Goal: Information Seeking & Learning: Learn about a topic

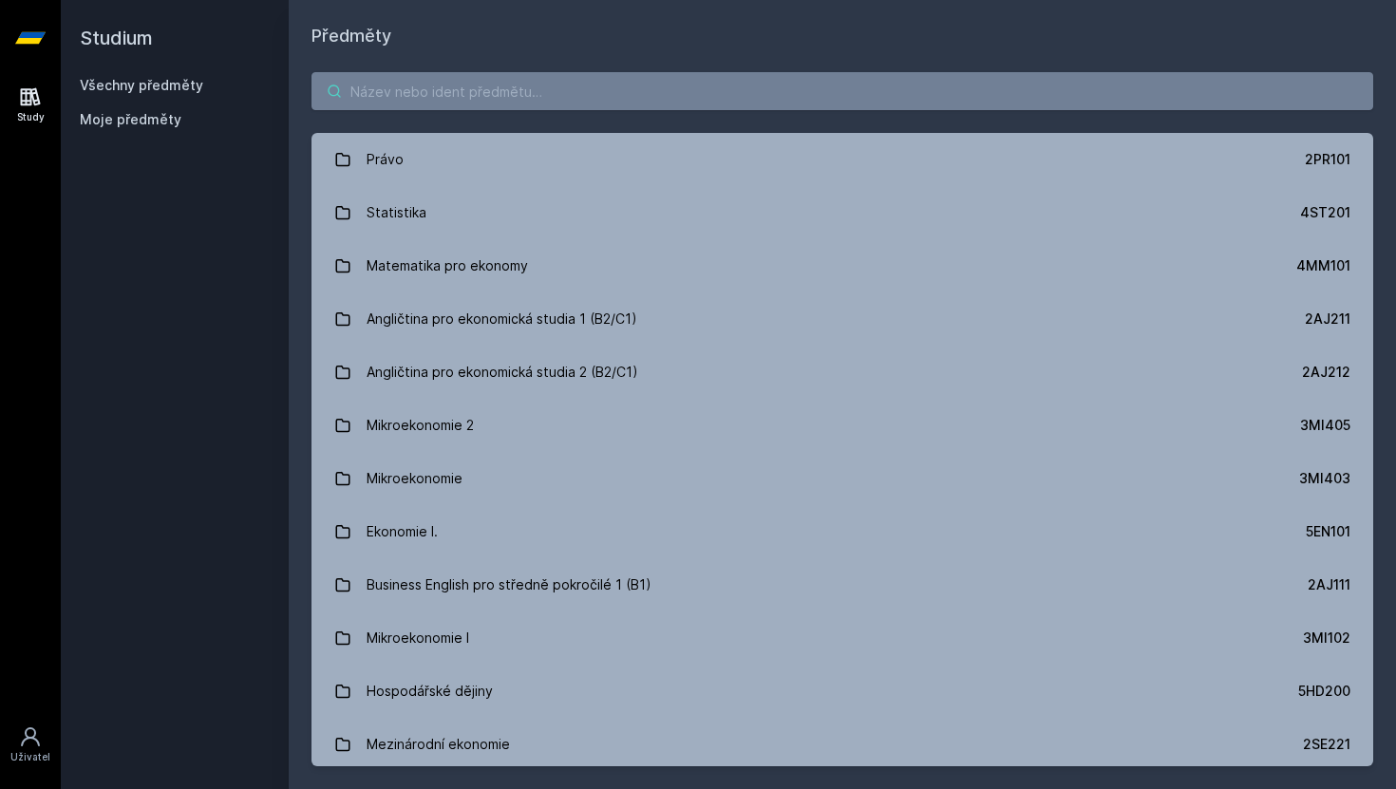
click at [901, 86] on input "search" at bounding box center [842, 91] width 1062 height 38
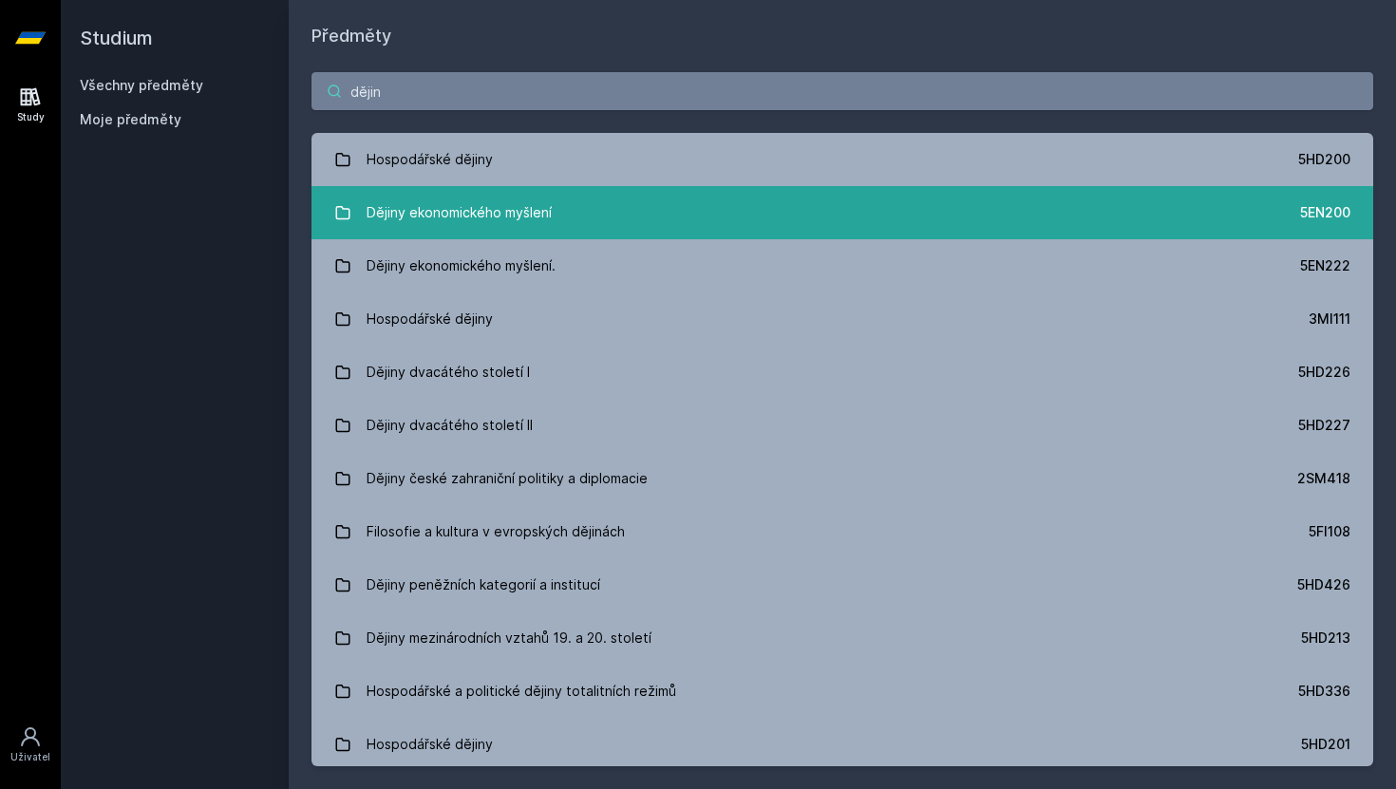
type input "dějin"
click at [888, 236] on link "Dějiny ekonomického myšlení 5EN200" at bounding box center [842, 212] width 1062 height 53
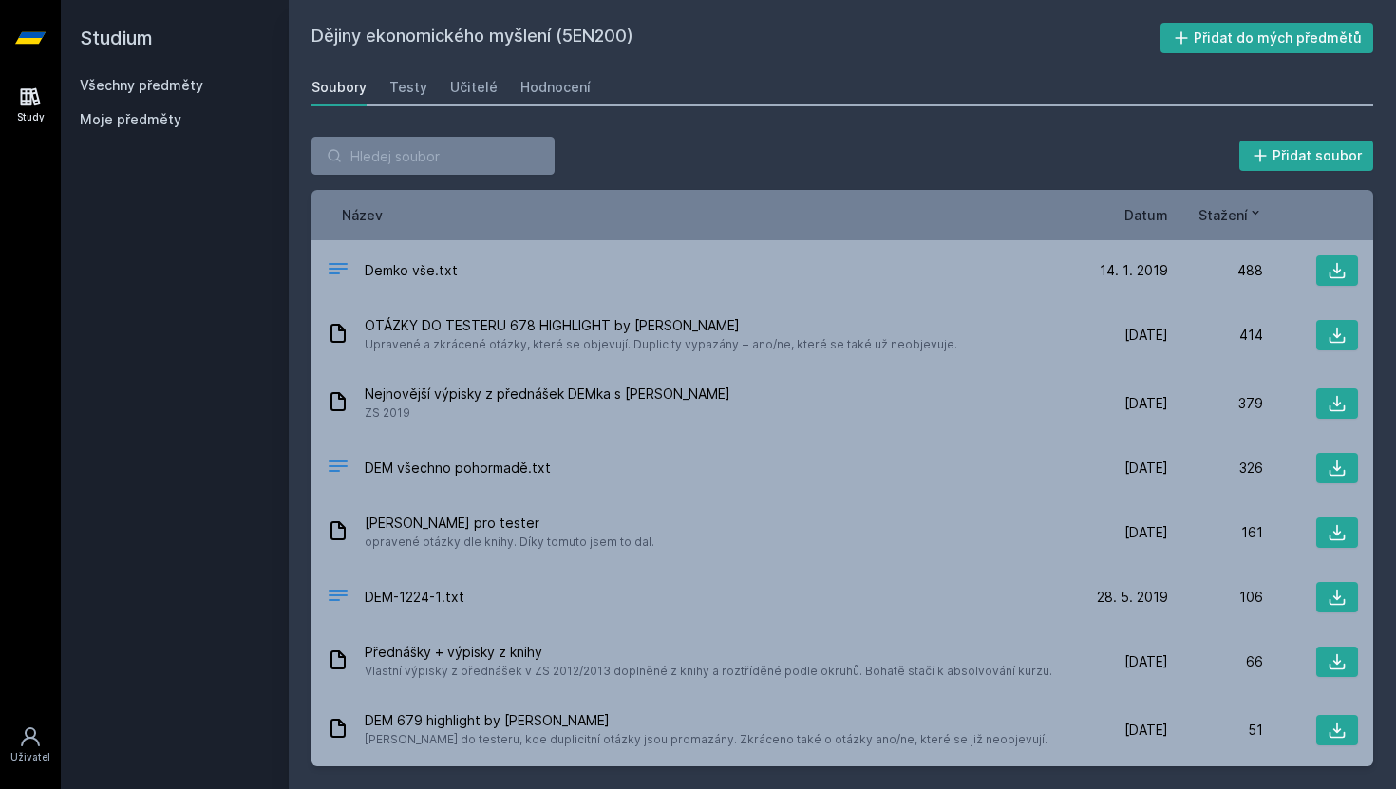
click at [476, 104] on div "Soubory Testy Učitelé Hodnocení" at bounding box center [842, 87] width 1062 height 38
click at [489, 97] on link "Učitelé" at bounding box center [473, 87] width 47 height 38
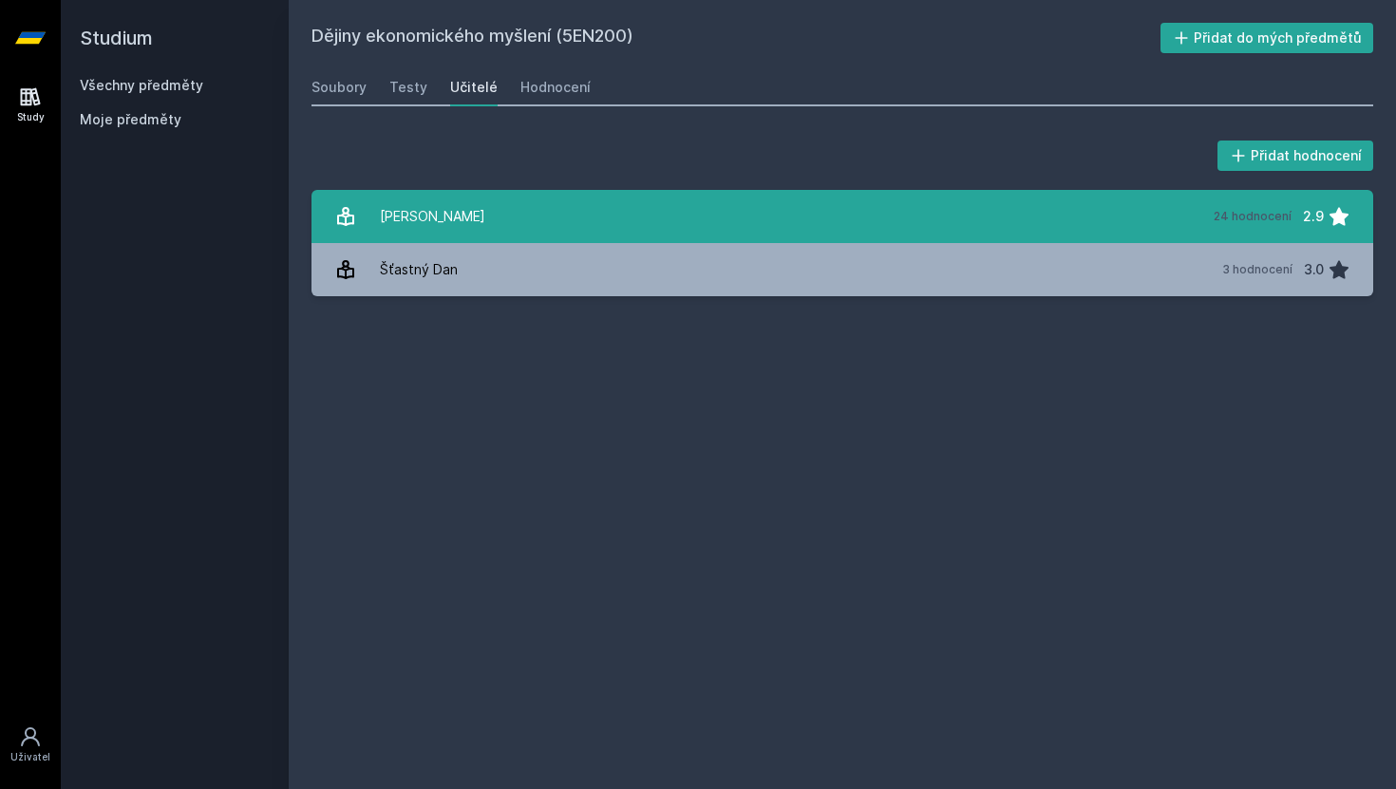
click at [566, 193] on link "[PERSON_NAME] 24 hodnocení 2.9" at bounding box center [842, 216] width 1062 height 53
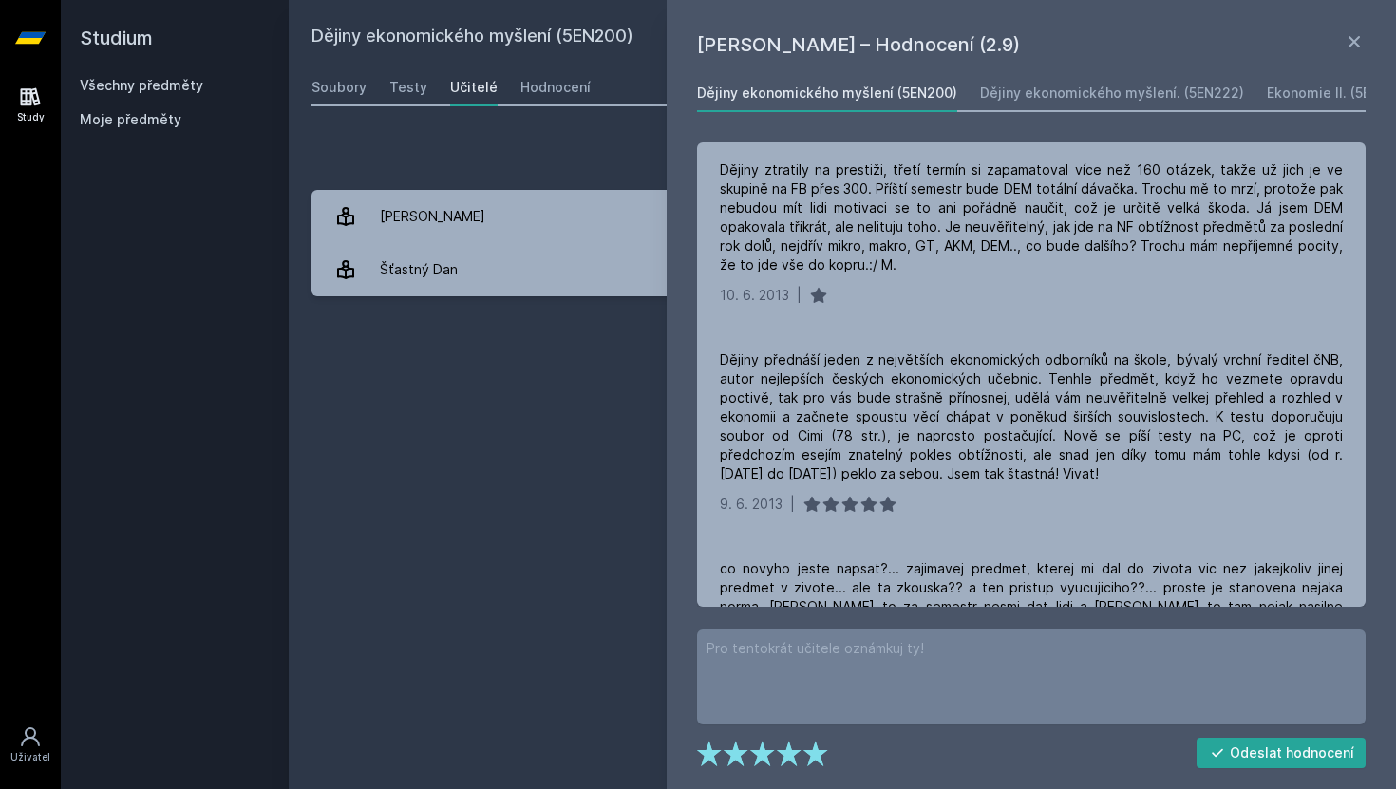
scroll to position [386, 0]
click at [462, 457] on div "Dějiny ekonomického myšlení (5EN200) Přidat do mých předmětů [GEOGRAPHIC_DATA] …" at bounding box center [842, 395] width 1062 height 744
click at [1358, 44] on icon at bounding box center [1354, 41] width 23 height 23
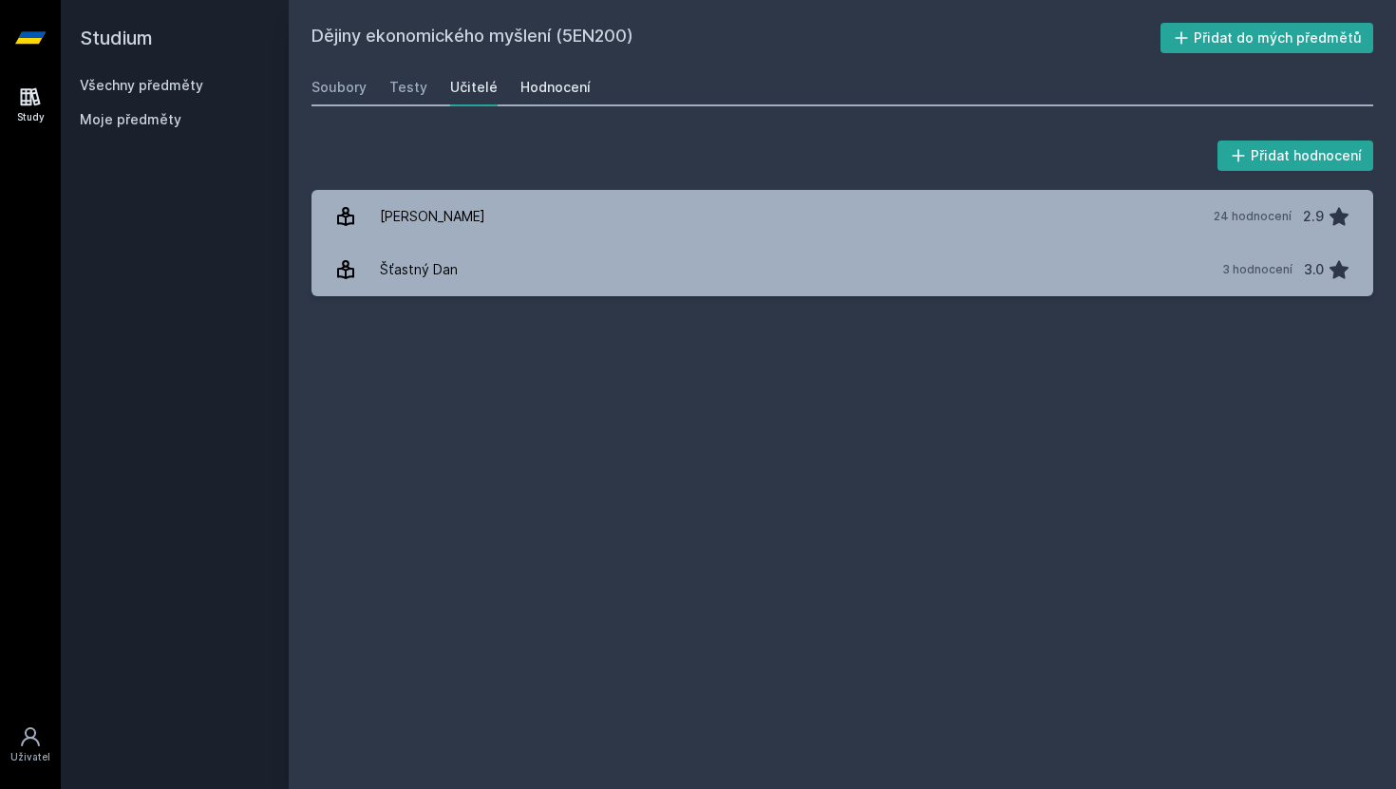
click at [557, 97] on link "Hodnocení" at bounding box center [555, 87] width 70 height 38
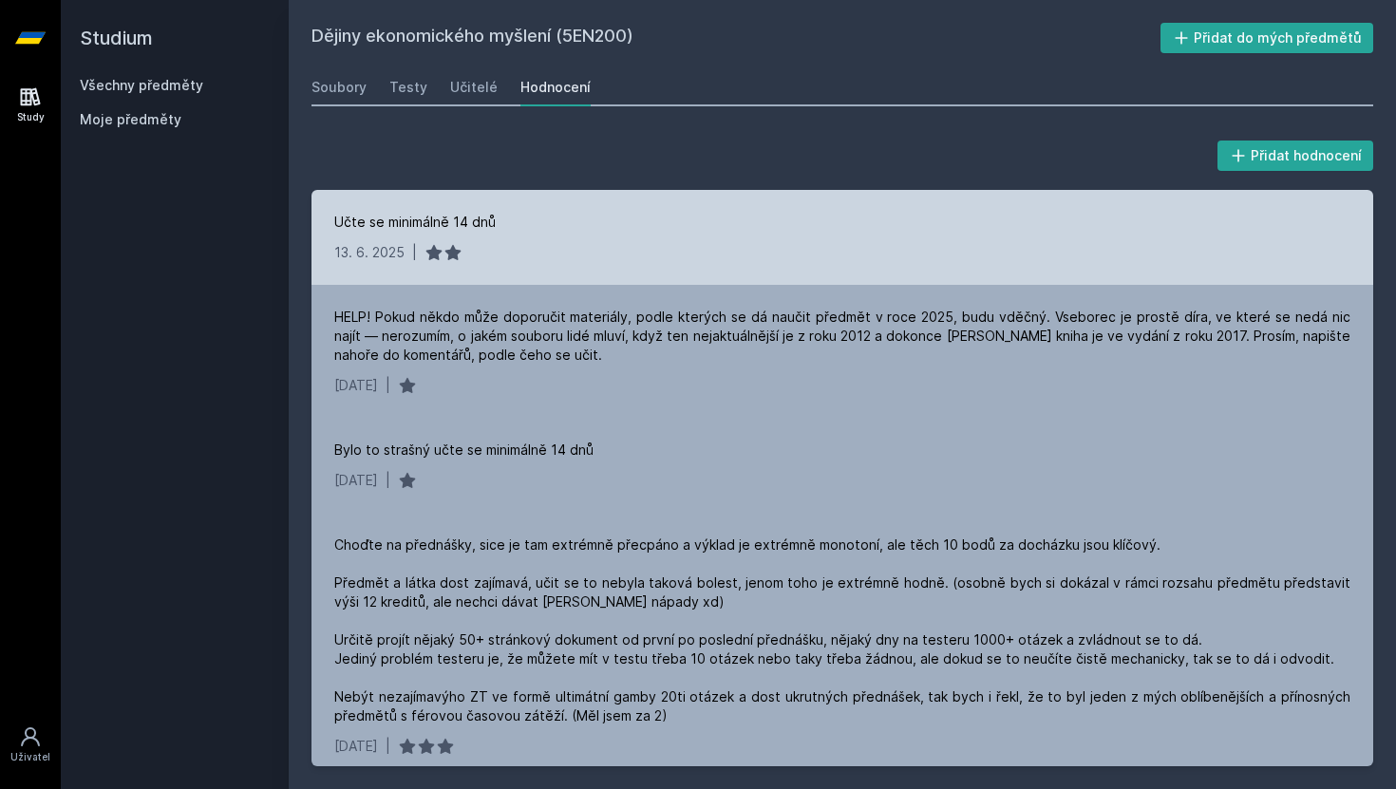
drag, startPoint x: 339, startPoint y: 220, endPoint x: 532, endPoint y: 216, distance: 192.8
click at [532, 216] on div "Učte se minimálně 14 dnů" at bounding box center [842, 222] width 1016 height 19
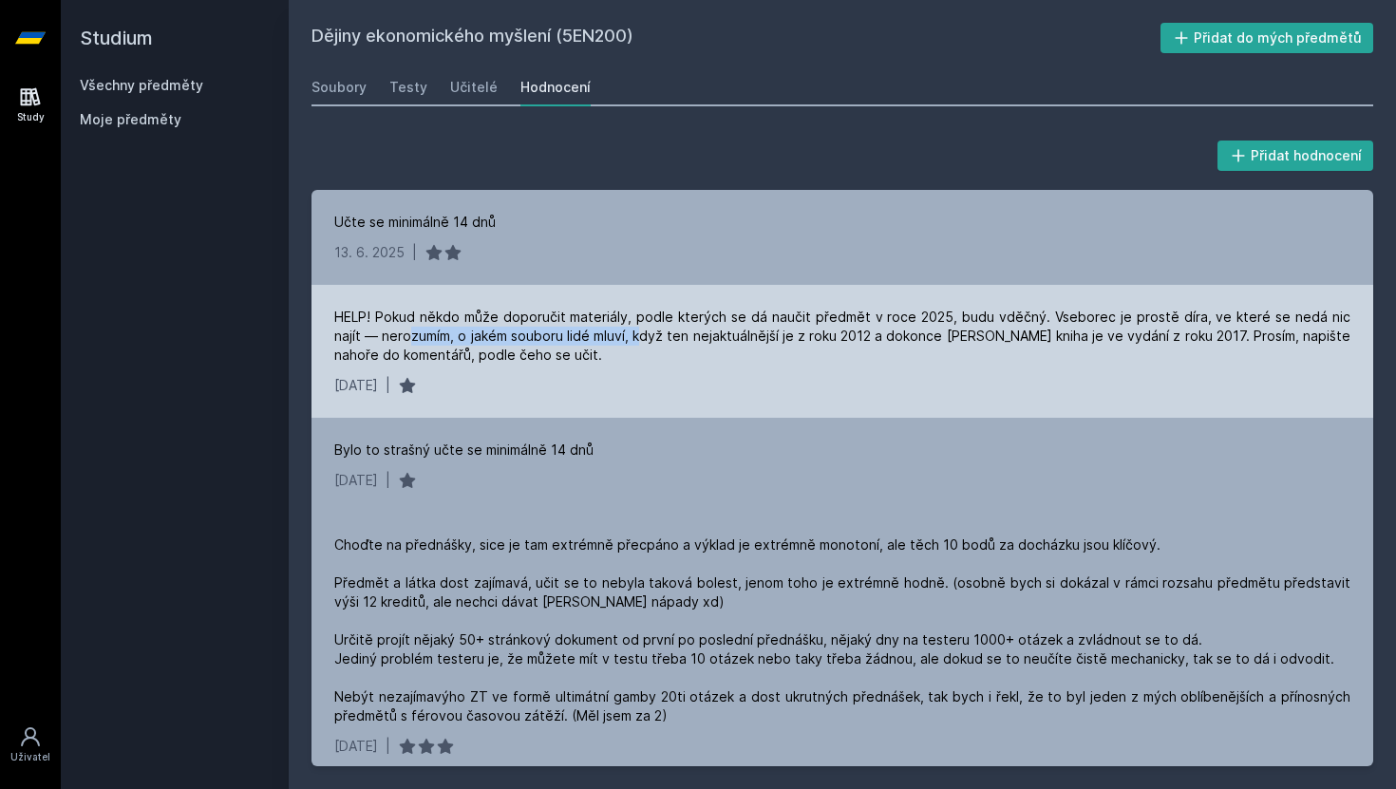
drag, startPoint x: 383, startPoint y: 327, endPoint x: 607, endPoint y: 330, distance: 224.2
click at [607, 330] on div "HELP! Pokud někdo může doporučit materiály, podle kterých se dá naučit předmět …" at bounding box center [842, 336] width 1016 height 57
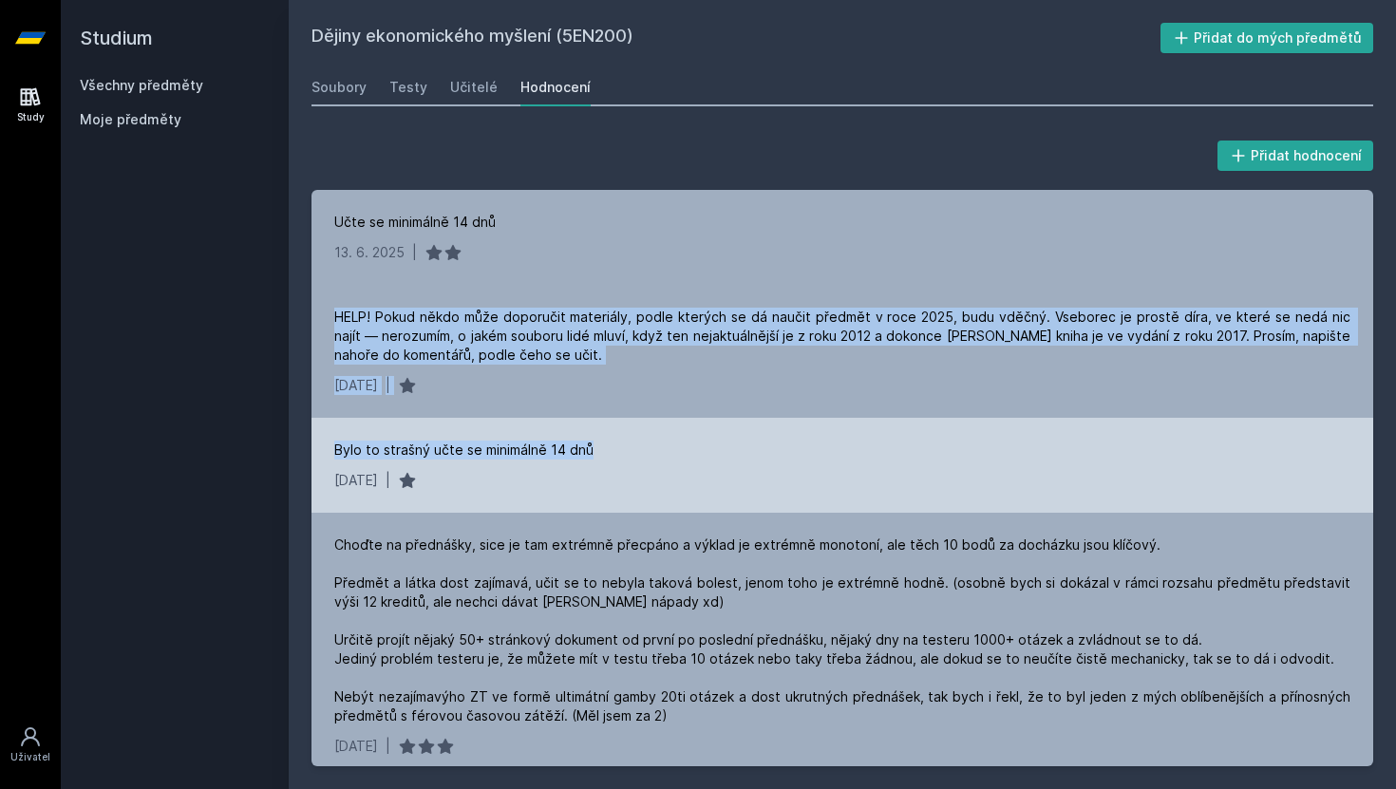
drag, startPoint x: 337, startPoint y: 311, endPoint x: 624, endPoint y: 457, distance: 321.9
click at [624, 457] on div "Učte se minimálně 14 dnů [DATE] | HELP! Pokud někdo může doporučit materiály, p…" at bounding box center [842, 478] width 1062 height 576
click at [624, 457] on div "Bylo to strašný učte se minimálně 14 dnů" at bounding box center [842, 450] width 1016 height 19
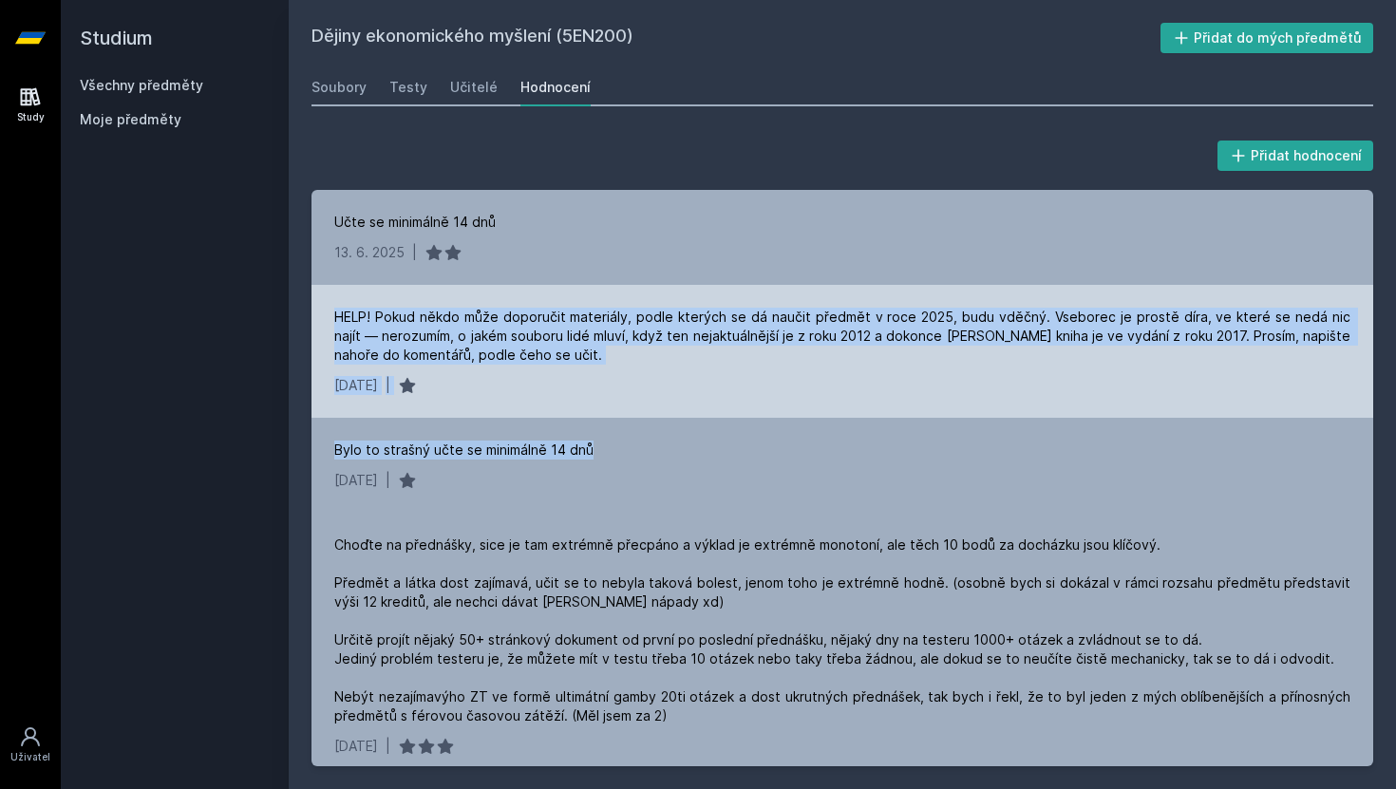
drag, startPoint x: 610, startPoint y: 456, endPoint x: 328, endPoint y: 310, distance: 317.7
click at [327, 310] on div "Učte se minimálně 14 dnů [DATE] | HELP! Pokud někdo může doporučit materiály, p…" at bounding box center [842, 478] width 1062 height 576
click at [406, 319] on div "HELP! Pokud někdo může doporučit materiály, podle kterých se dá naučit předmět …" at bounding box center [842, 336] width 1016 height 57
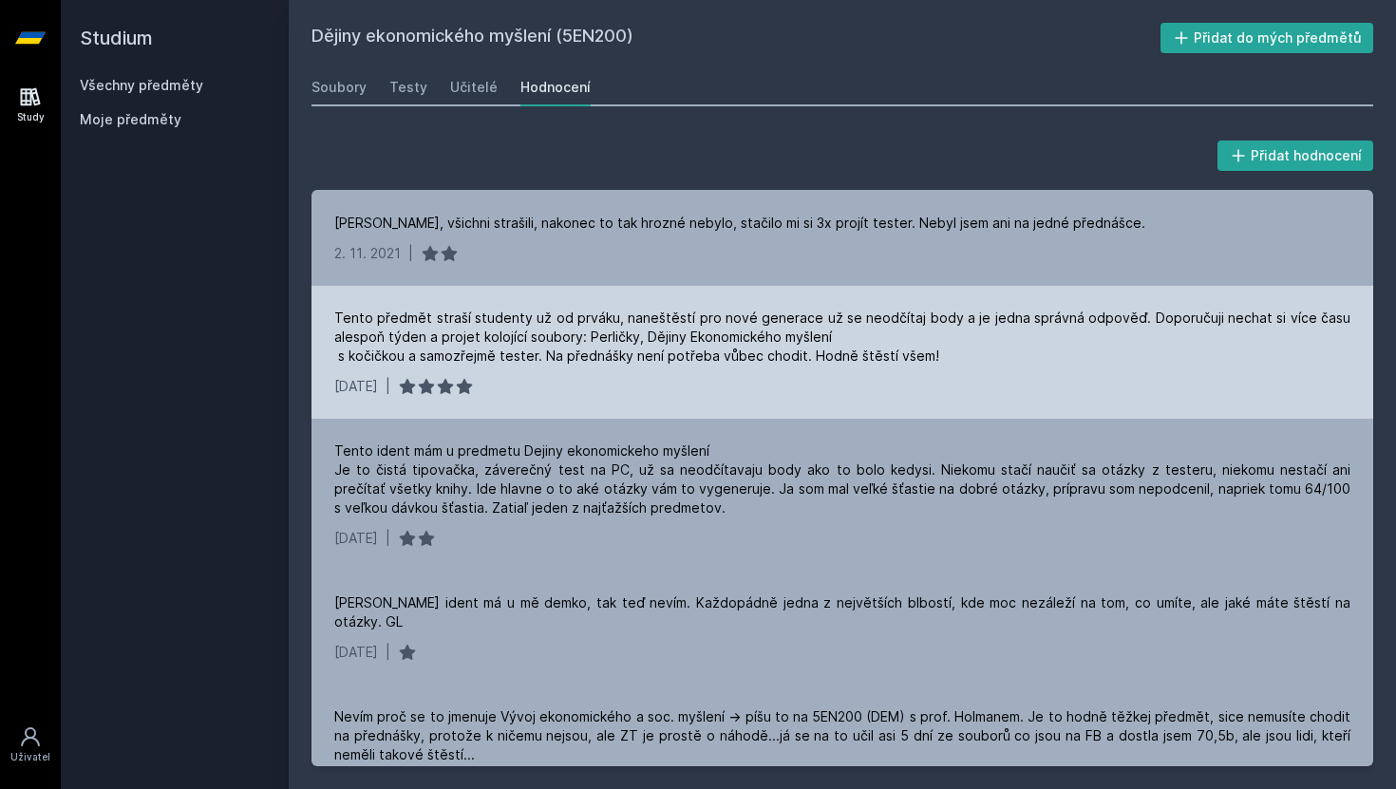
scroll to position [1460, 0]
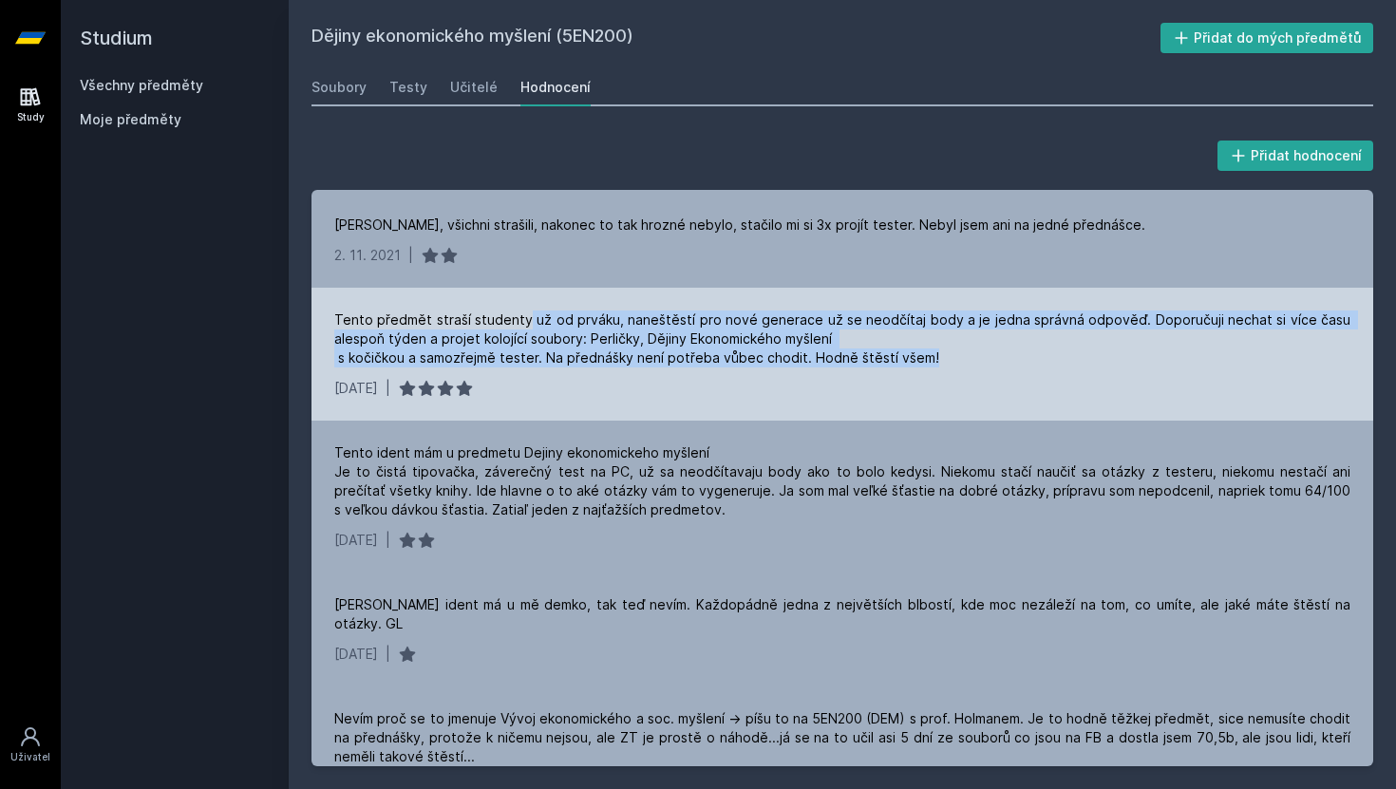
drag, startPoint x: 527, startPoint y: 311, endPoint x: 944, endPoint y: 352, distance: 418.9
click at [944, 352] on div "Tento předmět straší studenty už od prváku, naneštěstí pro nové generace už se …" at bounding box center [842, 339] width 1016 height 57
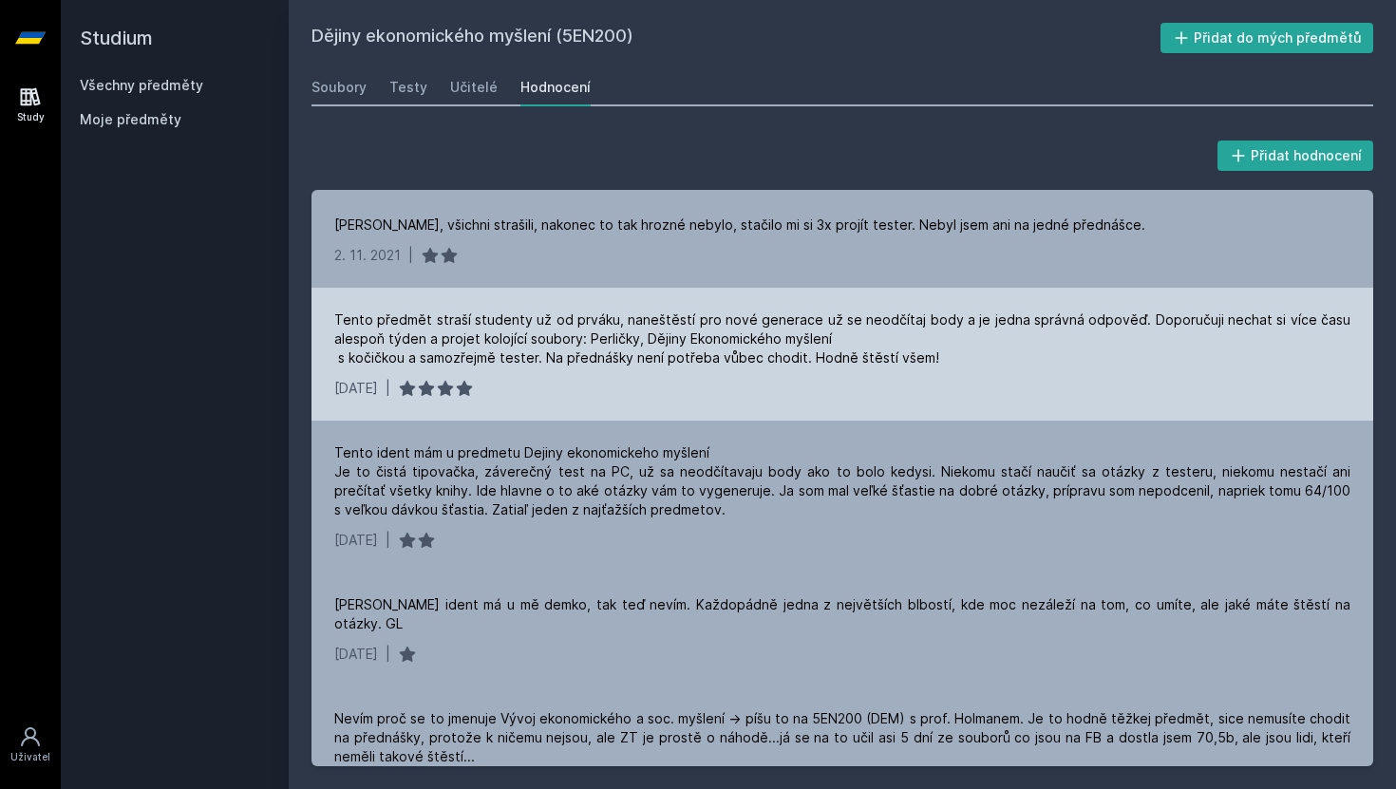
click at [952, 339] on div "Tento předmět straší studenty už od prváku, naneštěstí pro nové generace už se …" at bounding box center [842, 339] width 1016 height 57
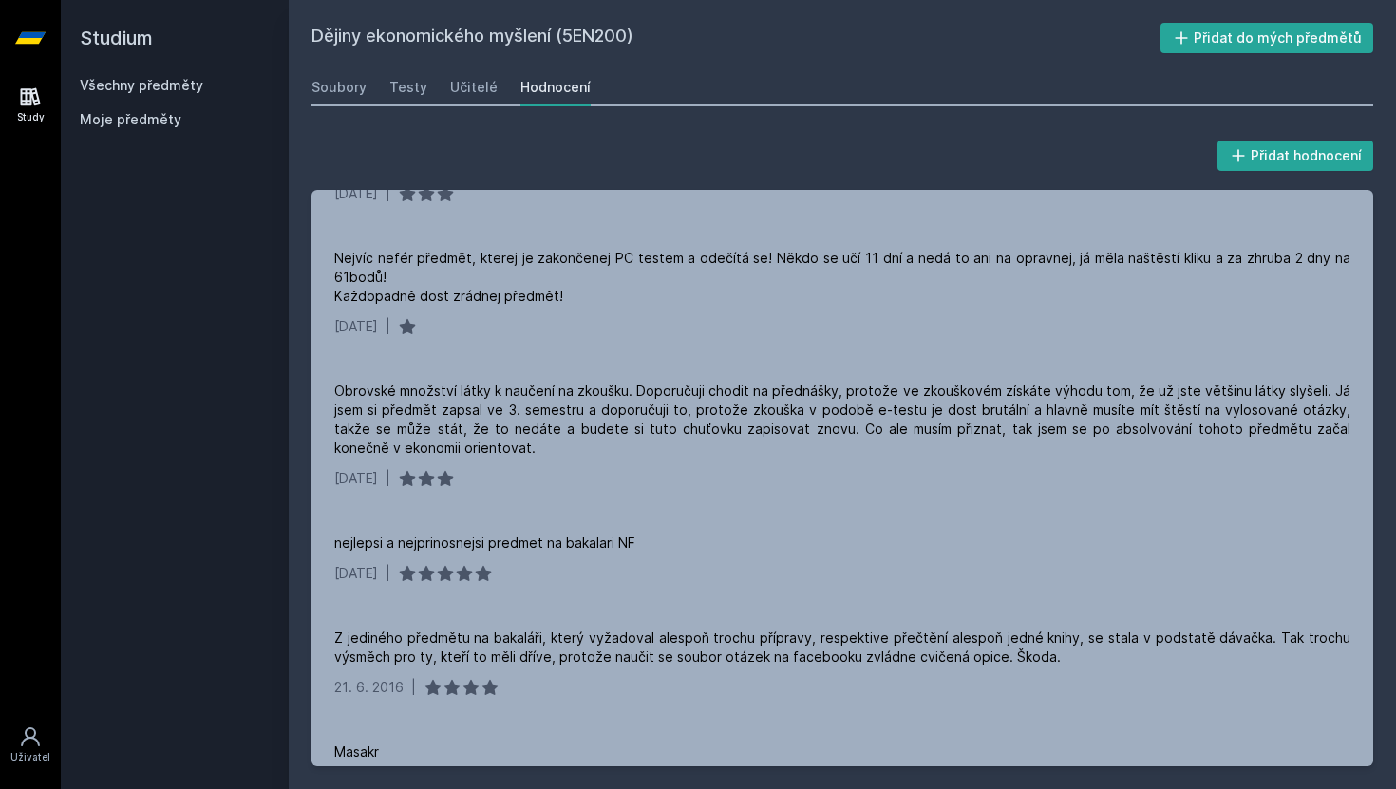
scroll to position [2397, 0]
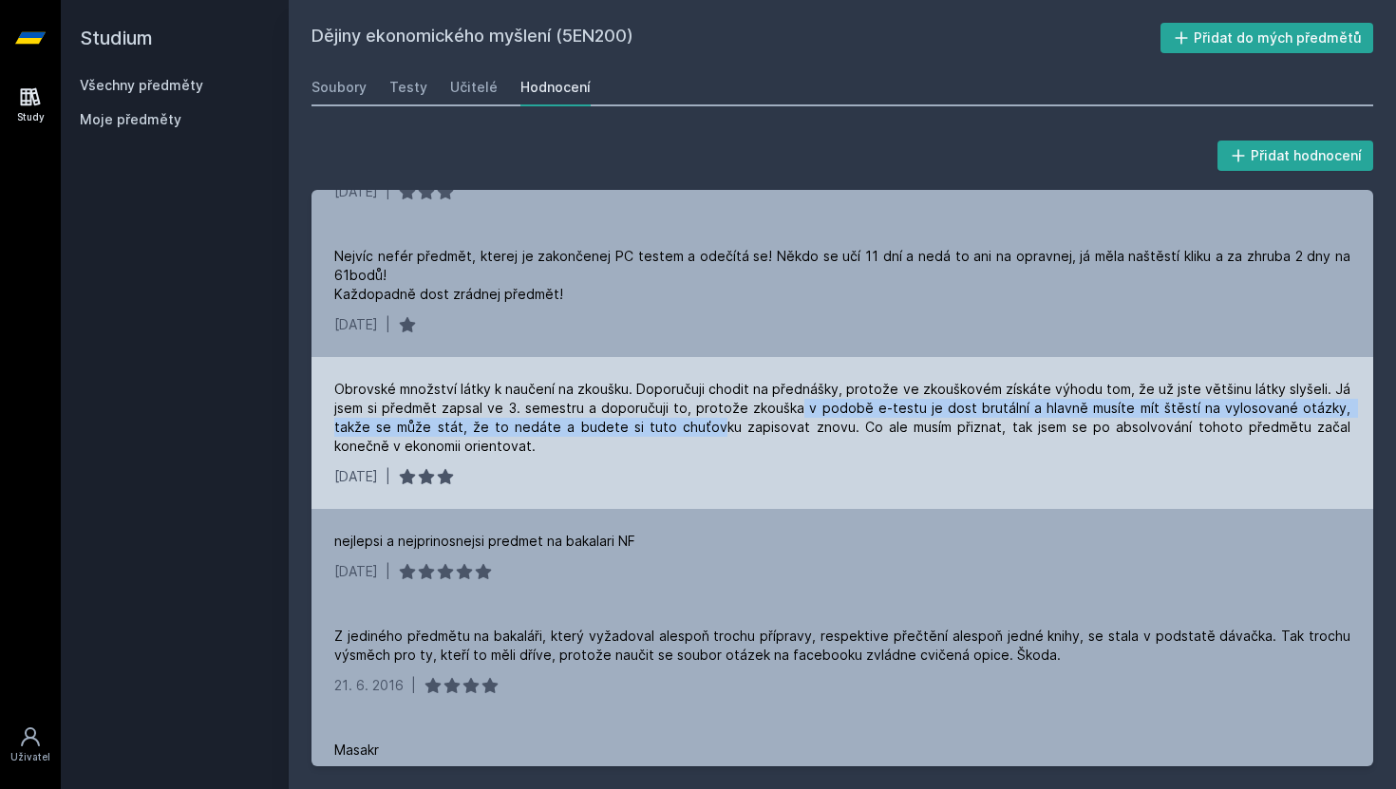
drag, startPoint x: 671, startPoint y: 404, endPoint x: 794, endPoint y: 385, distance: 124.0
click at [794, 385] on div "Obrovské množství látky k naučení na zkoušku. Doporučuji chodit na přednášky, p…" at bounding box center [842, 418] width 1016 height 76
